Goal: Check status

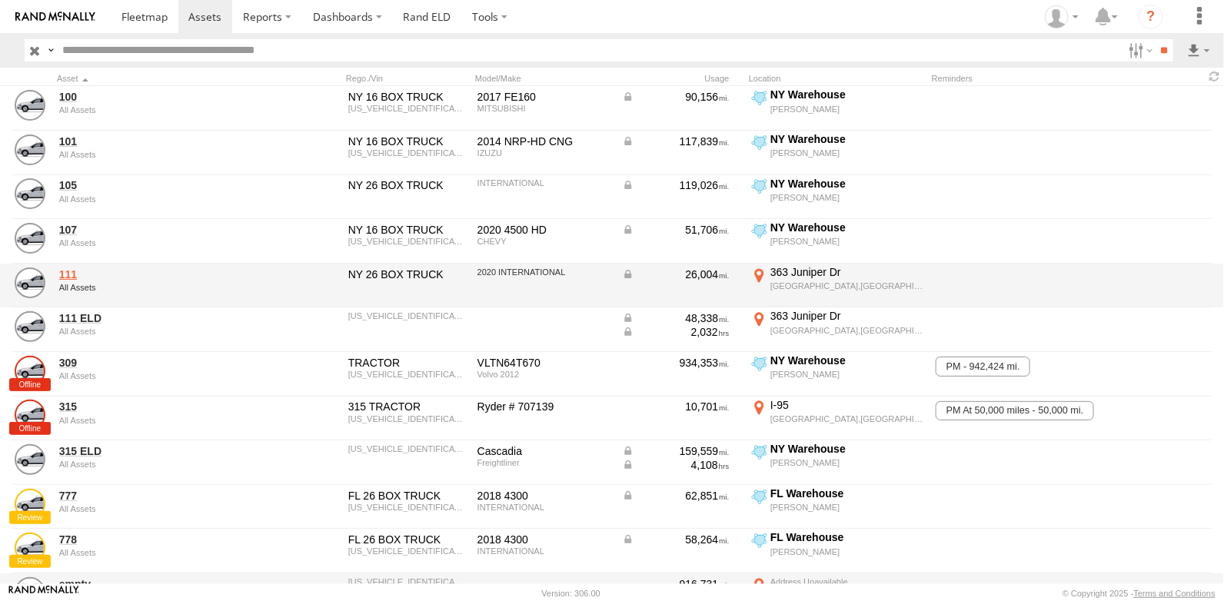
click at [62, 270] on link "111" at bounding box center [164, 275] width 211 height 14
click at [70, 273] on link "111" at bounding box center [164, 275] width 211 height 14
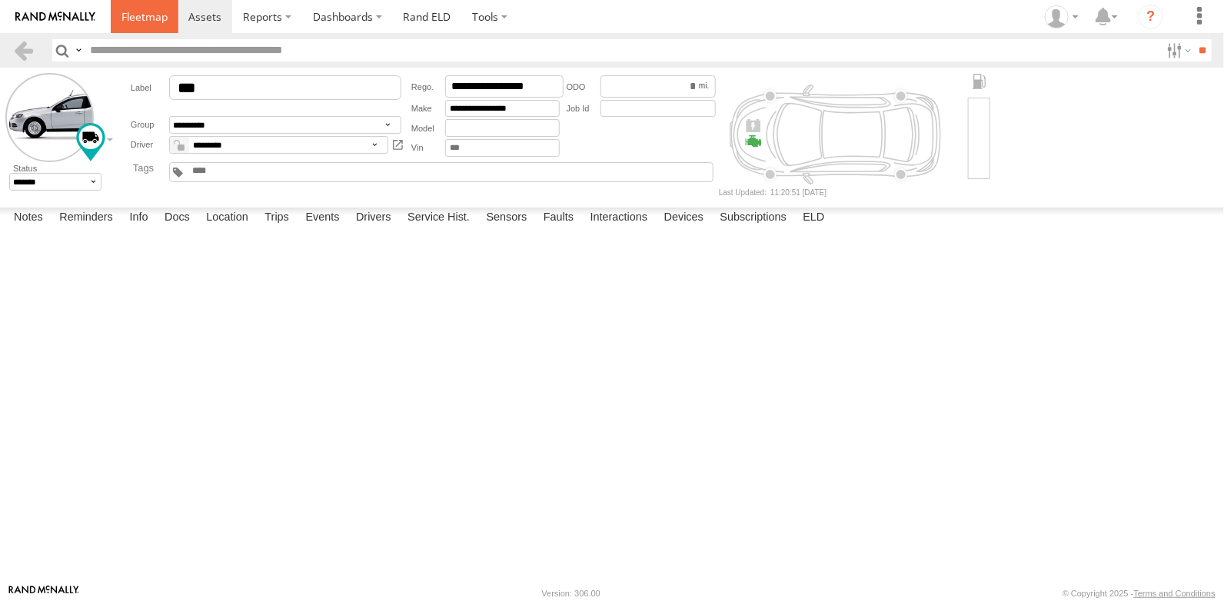
click at [148, 10] on span at bounding box center [144, 16] width 46 height 15
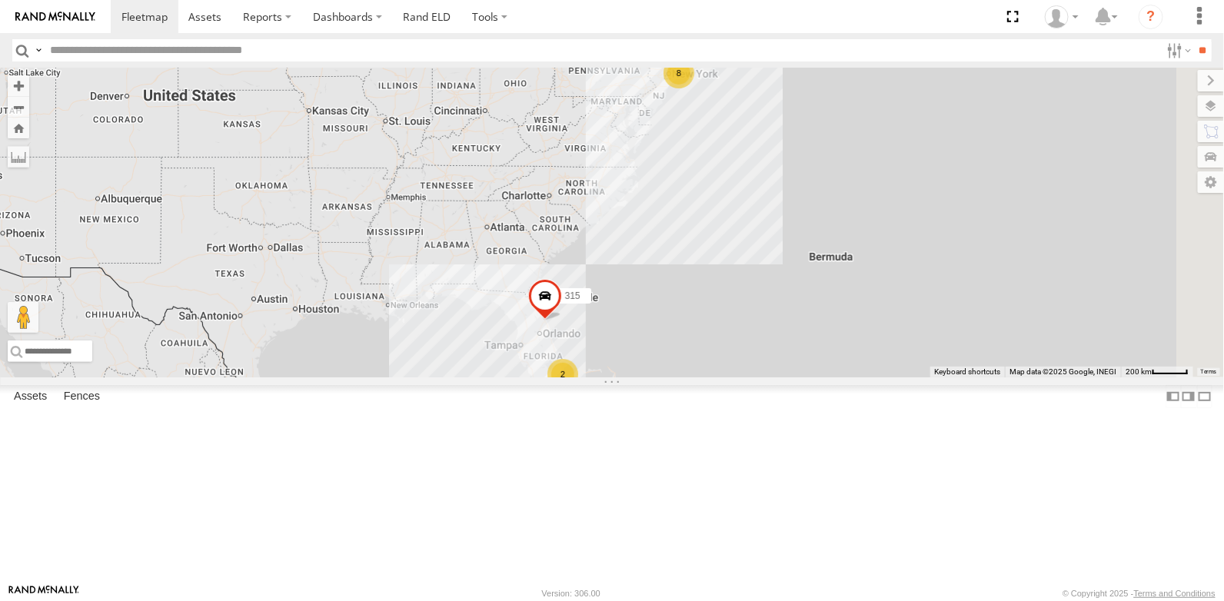
click at [0, 0] on span at bounding box center [0, 0] width 0 height 0
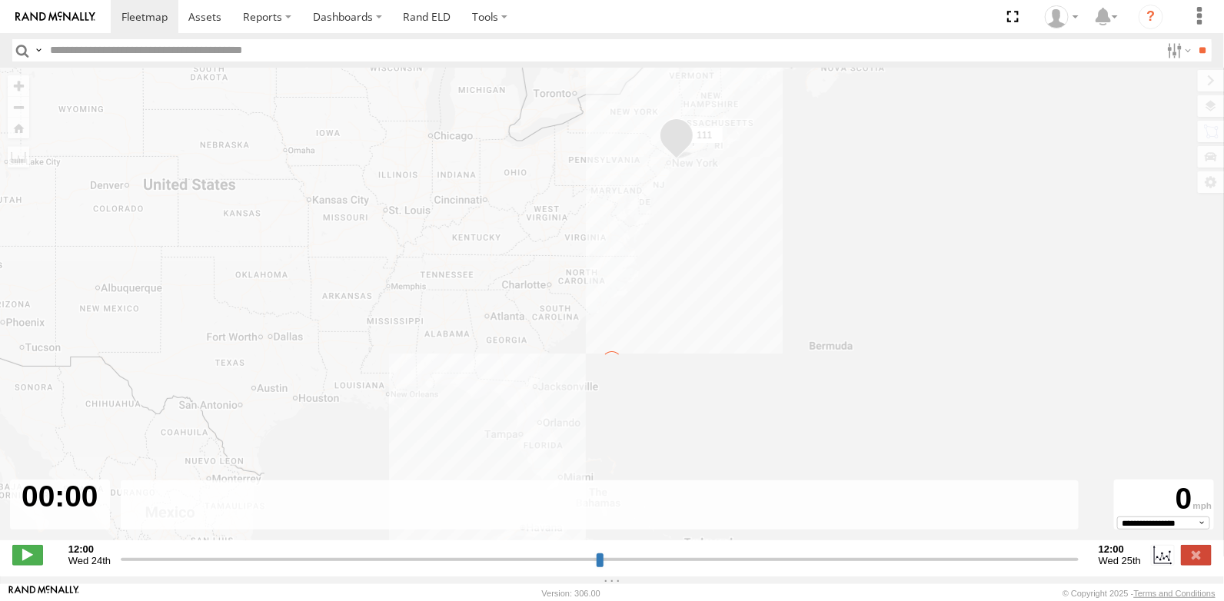
type input "**********"
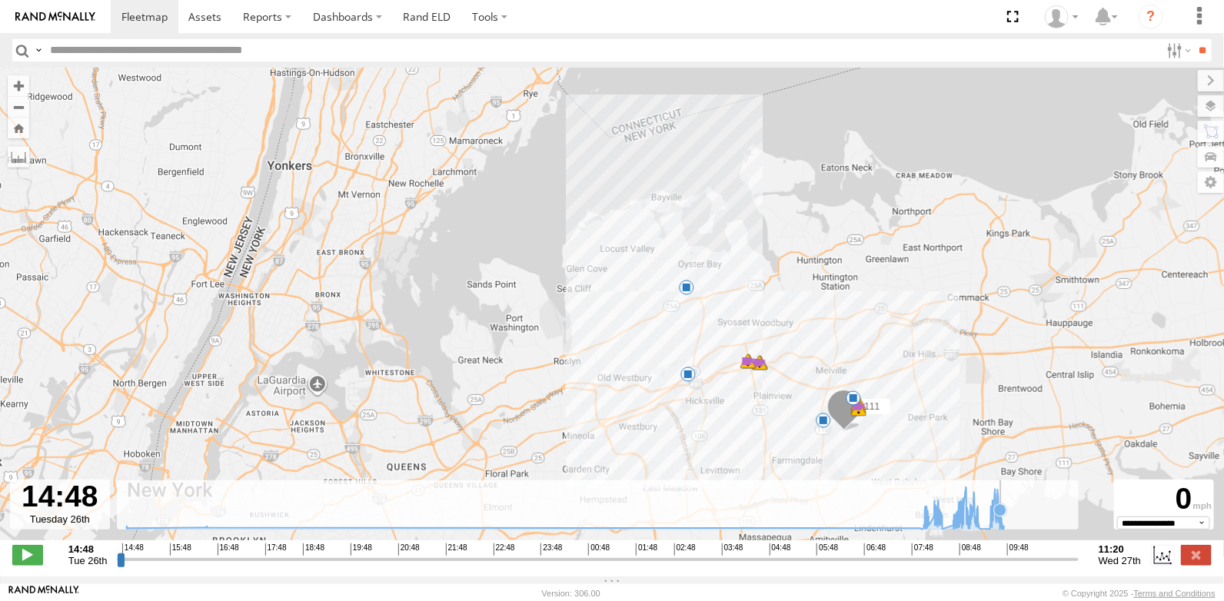
click at [1001, 527] on icon at bounding box center [565, 509] width 893 height 42
click at [689, 266] on span at bounding box center [689, 269] width 28 height 28
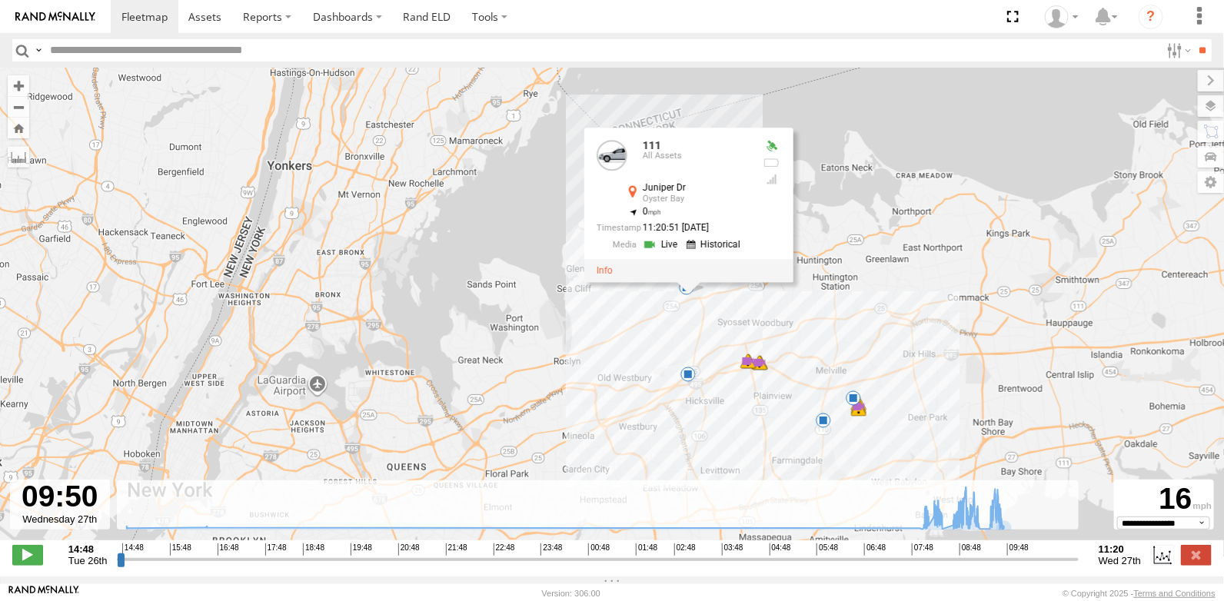
click at [1003, 541] on div "111 08:16 Wed 08:34 Wed 09:25 Wed 09:54 Wed 08:52 Wed 08:52 Wed 08:53 Wed 09:08…" at bounding box center [612, 312] width 1224 height 489
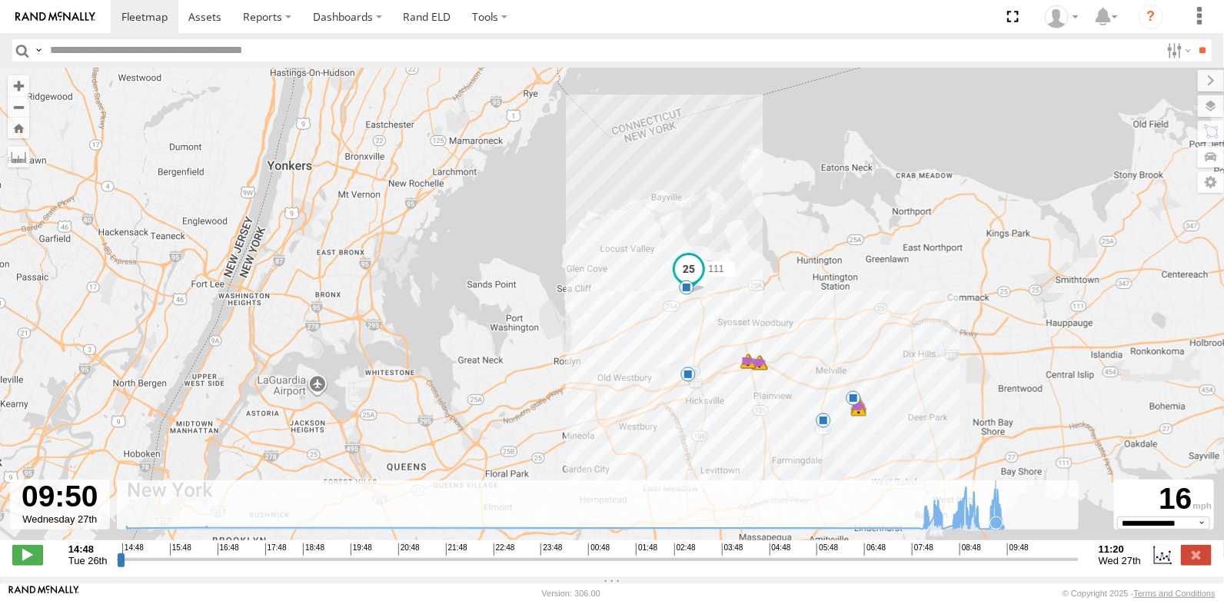
click at [997, 524] on icon at bounding box center [996, 522] width 15 height 15
click at [701, 308] on span at bounding box center [702, 305] width 28 height 28
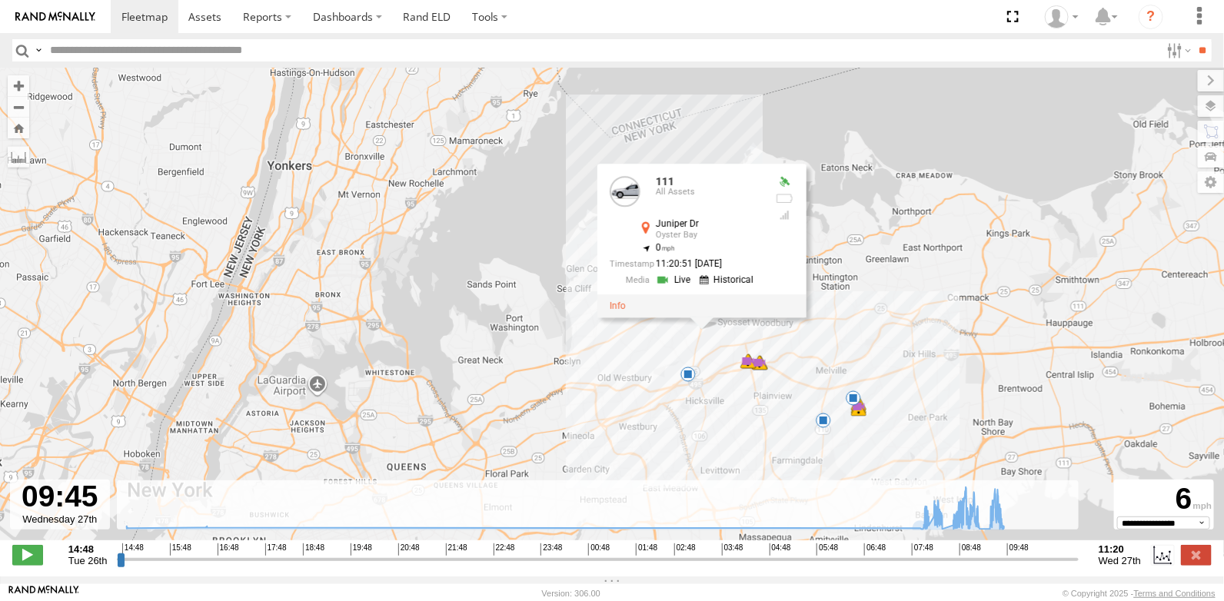
click at [827, 281] on div "111 08:16 Wed 08:34 Wed 09:25 Wed 09:54 Wed 08:52 Wed 08:52 Wed 08:53 Wed 09:08…" at bounding box center [612, 312] width 1224 height 489
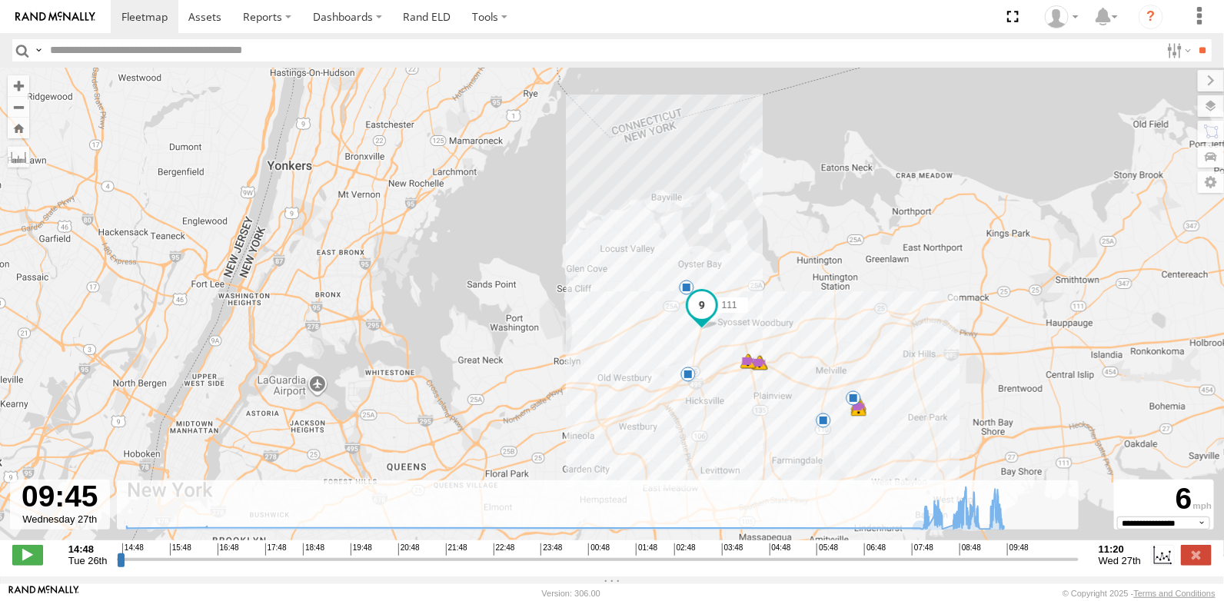
click at [697, 308] on span at bounding box center [702, 305] width 28 height 28
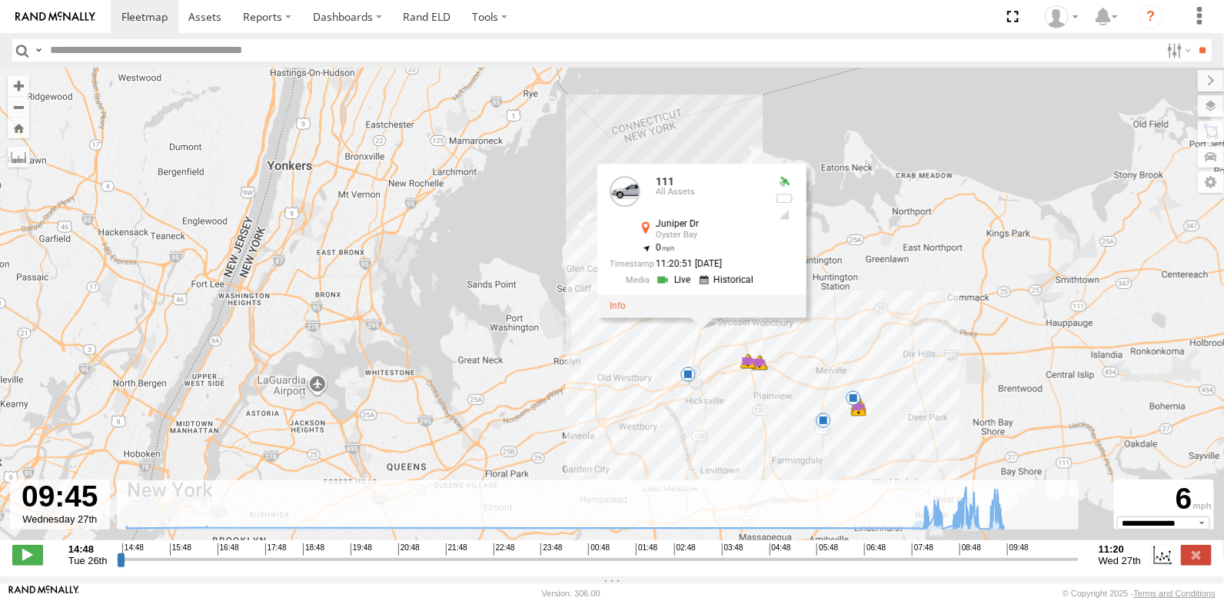
click at [697, 308] on div at bounding box center [701, 306] width 209 height 23
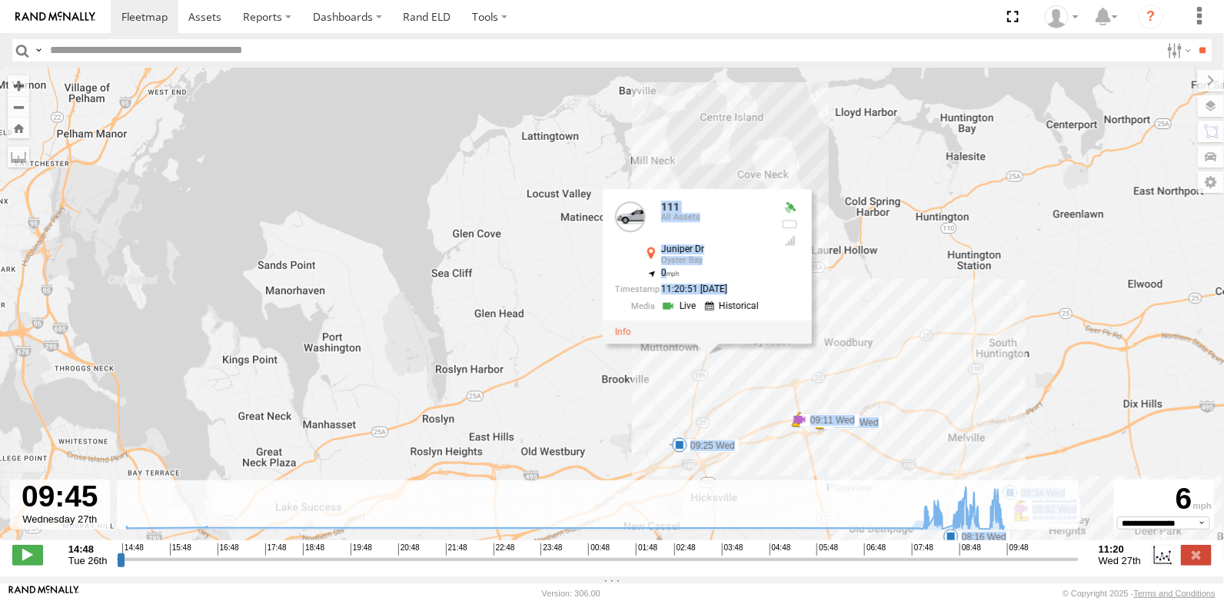
click at [874, 285] on div "111 08:16 Wed 08:34 Wed 09:25 Wed 09:54 Wed 08:52 Wed 08:52 Wed 08:53 Wed 09:08…" at bounding box center [612, 312] width 1224 height 489
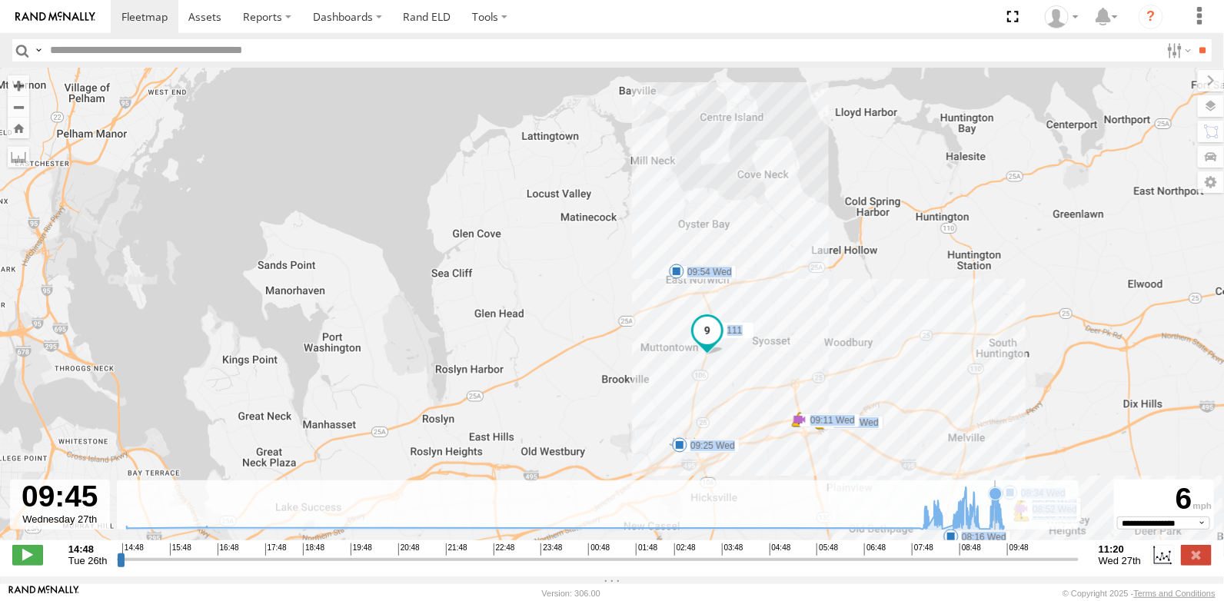
click at [996, 514] on icon at bounding box center [565, 509] width 893 height 42
